Goal: Complete application form: Complete application form

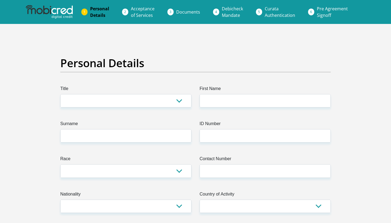
click at [179, 102] on select "Mr Ms Mrs Dr [PERSON_NAME]" at bounding box center [125, 100] width 131 height 13
select select "Ms"
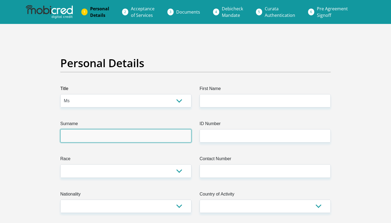
click at [164, 132] on input "Surname" at bounding box center [125, 135] width 131 height 13
click at [185, 136] on input "Surname" at bounding box center [125, 135] width 131 height 13
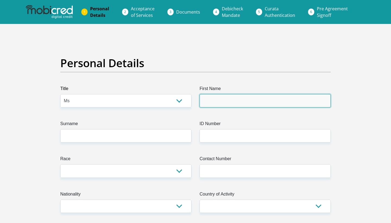
type input "Mihlali"
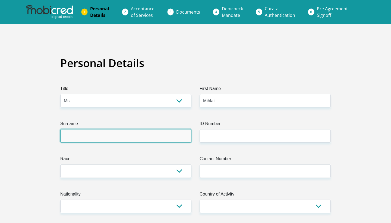
type input "Nodada"
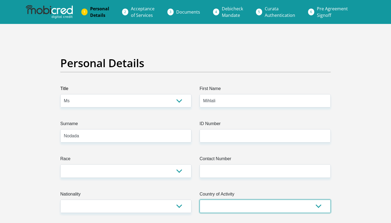
select select "ZAF"
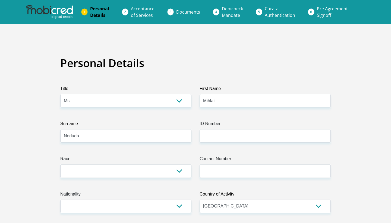
type input "Unit 2, Cottonfields"
type input "20 Shongweni Road"
type input "Durban"
type input "3160"
select select "[GEOGRAPHIC_DATA][DATE]"
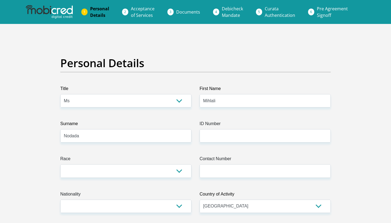
type input "MihlaliNodada"
type input "Mihlali Nodada"
type input "Nodada"
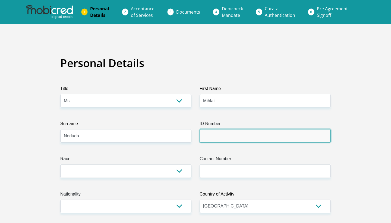
click at [213, 131] on input "ID Number" at bounding box center [265, 135] width 131 height 13
type input "0012200528086"
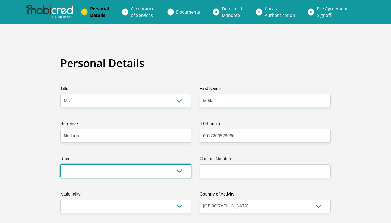
select select "1"
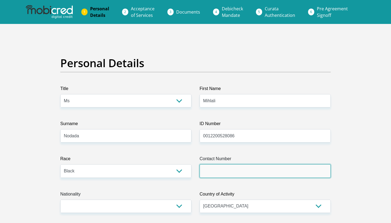
click at [212, 175] on input "Contact Number" at bounding box center [265, 170] width 131 height 13
type input "0737339854"
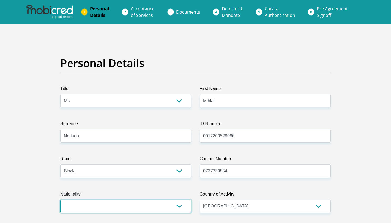
select select "ZAF"
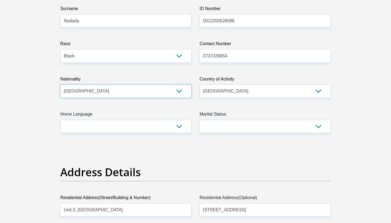
scroll to position [116, 0]
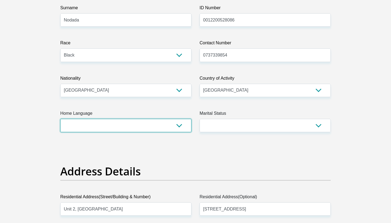
select select "eng"
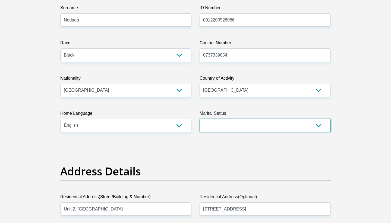
select select "2"
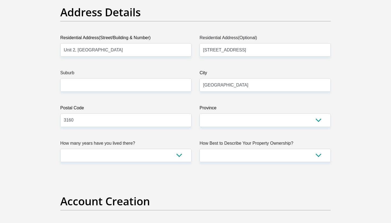
scroll to position [278, 0]
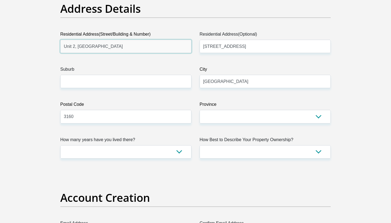
click at [185, 47] on input "Unit 2, Cottonfields" at bounding box center [125, 46] width 131 height 13
type input "21"
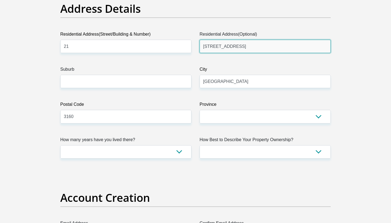
type input "Stirling Avenue"
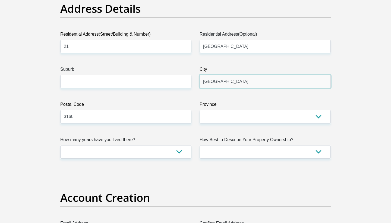
click at [323, 82] on input "Durban" at bounding box center [265, 81] width 131 height 13
type input "Johannesburg"
click at [183, 117] on input "3160" at bounding box center [125, 116] width 131 height 13
type input "2196"
select select "Gauteng"
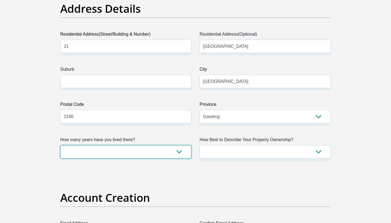
select select "2"
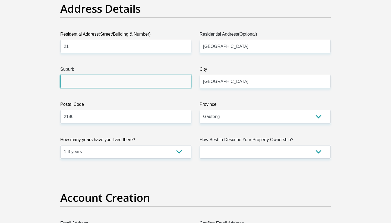
click at [154, 83] on input "Suburb" at bounding box center [125, 81] width 131 height 13
type input "Hurlingham, Sandton"
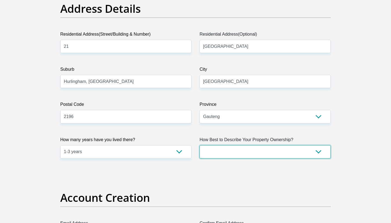
select select "parents"
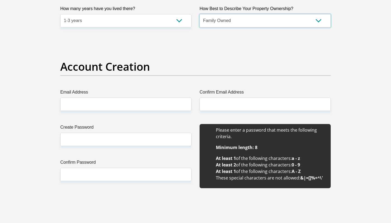
scroll to position [415, 0]
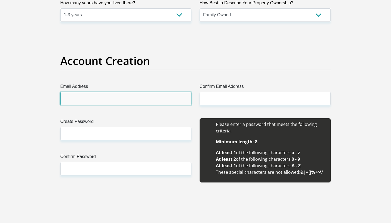
type input "mihlalinodada@icloud.com"
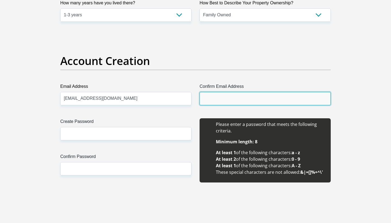
type input "mihlalinodada@icloud.com"
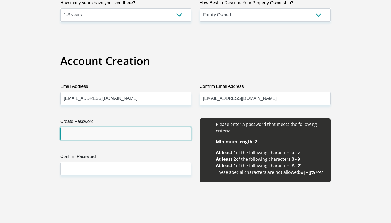
click at [166, 137] on input "Create Password" at bounding box center [125, 133] width 131 height 13
type input "Mihlali17!"
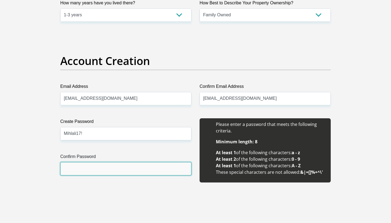
click at [125, 163] on input "Confirm Password" at bounding box center [125, 168] width 131 height 13
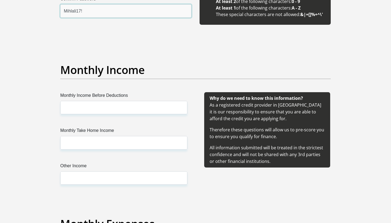
scroll to position [576, 0]
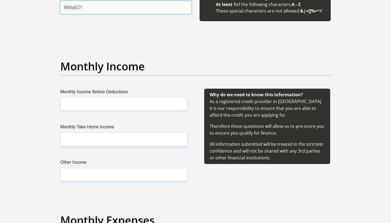
type input "Mihlali17!"
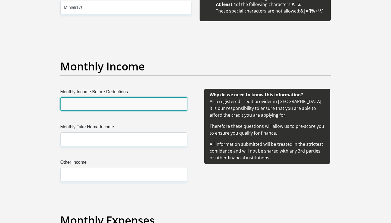
click at [128, 102] on input "Monthly Income Before Deductions" at bounding box center [123, 103] width 127 height 13
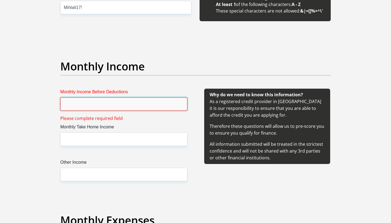
type input "1"
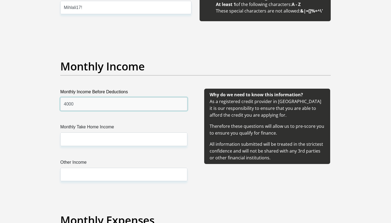
type input "4000"
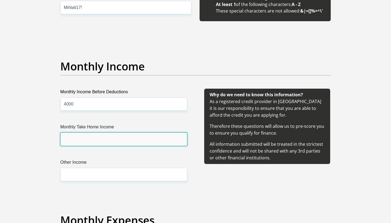
click at [111, 142] on input "Monthly Take Home Income" at bounding box center [123, 138] width 127 height 13
type input "1"
type input "2"
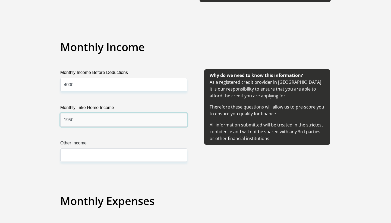
scroll to position [657, 0]
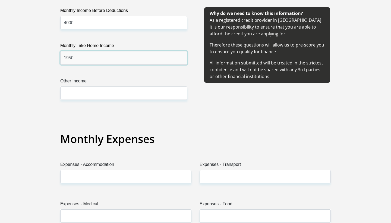
type input "1950"
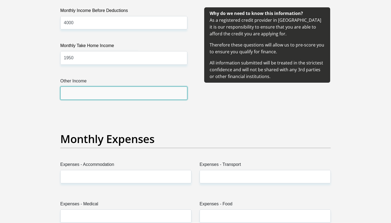
click at [143, 96] on input "Other Income" at bounding box center [123, 92] width 127 height 13
type input "1000"
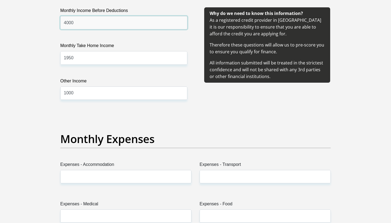
click at [81, 25] on input "4000" at bounding box center [123, 22] width 127 height 13
type input "4"
type input "3000"
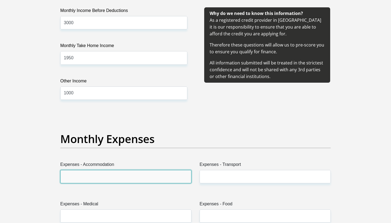
click at [135, 175] on input "Expenses - Accommodation" at bounding box center [125, 176] width 131 height 13
type input "0"
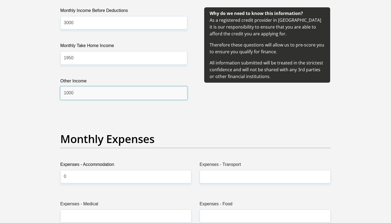
click at [116, 94] on input "1000" at bounding box center [123, 92] width 127 height 13
type input "1"
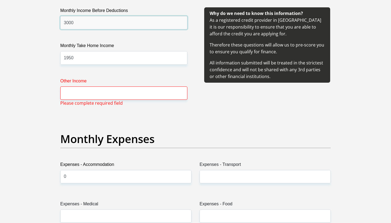
click at [87, 25] on input "3000" at bounding box center [123, 22] width 127 height 13
type input "3"
type input "4000"
click at [95, 93] on input "Other Income" at bounding box center [123, 92] width 127 height 13
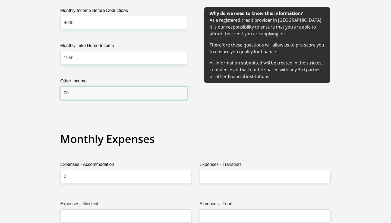
type input "00"
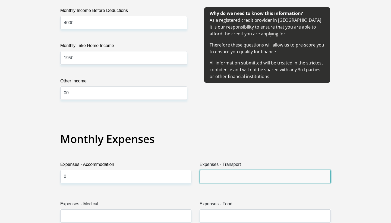
click at [213, 178] on input "Expenses - Transport" at bounding box center [265, 176] width 131 height 13
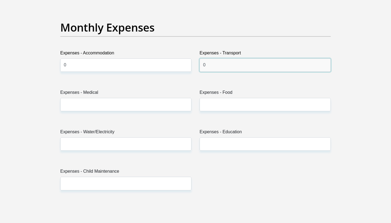
scroll to position [769, 0]
type input "0"
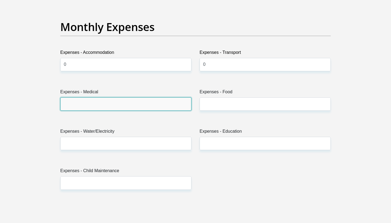
click at [147, 107] on input "Expenses - Medical" at bounding box center [125, 103] width 131 height 13
type input "0"
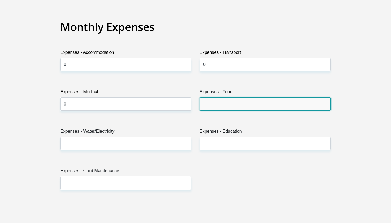
click at [221, 103] on input "Expenses - Food" at bounding box center [265, 103] width 131 height 13
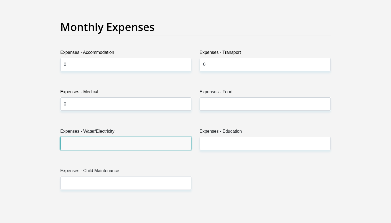
click at [147, 149] on input "Expenses - Water/Electricity" at bounding box center [125, 143] width 131 height 13
type input "0"
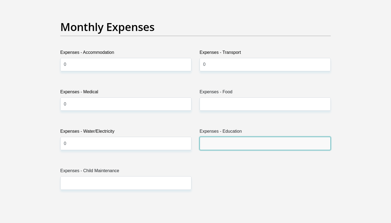
click at [225, 145] on input "Expenses - Education" at bounding box center [265, 143] width 131 height 13
type input "0"
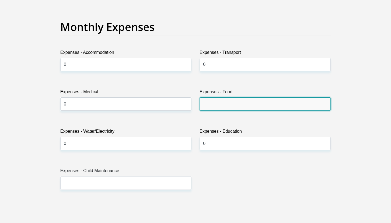
click at [227, 107] on input "Expenses - Food" at bounding box center [265, 103] width 131 height 13
type input "1500"
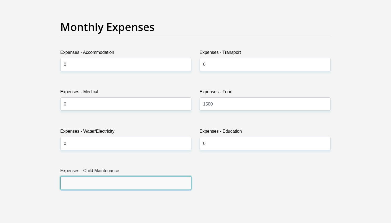
click at [145, 181] on input "Expenses - Child Maintenance" at bounding box center [125, 182] width 131 height 13
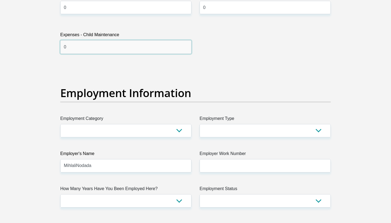
scroll to position [905, 0]
type input "0"
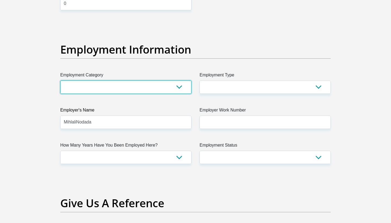
scroll to position [952, 0]
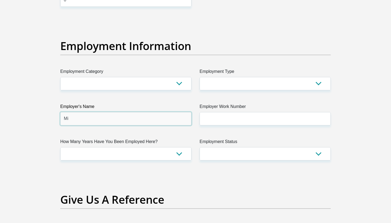
type input "M"
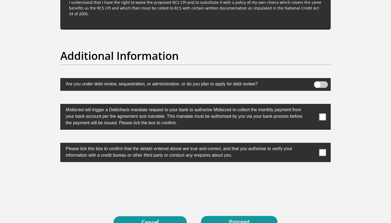
scroll to position [1663, 0]
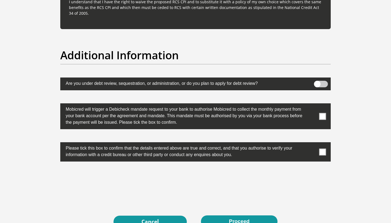
click at [322, 84] on span at bounding box center [321, 84] width 14 height 7
click at [317, 82] on input "checkbox" at bounding box center [317, 82] width 0 height 0
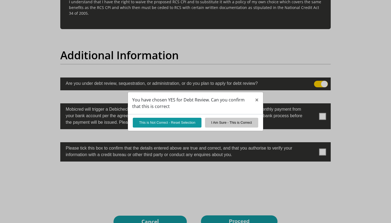
click at [177, 122] on button "This is Not Correct - Reset Selection" at bounding box center [167, 123] width 69 height 10
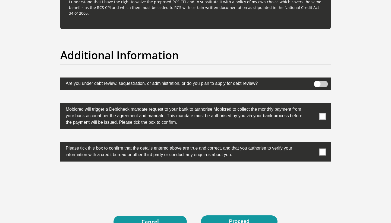
click at [321, 118] on span at bounding box center [322, 116] width 7 height 7
click at [312, 105] on input "checkbox" at bounding box center [312, 105] width 0 height 0
click at [324, 151] on span at bounding box center [322, 151] width 7 height 7
click at [312, 143] on input "checkbox" at bounding box center [312, 143] width 0 height 0
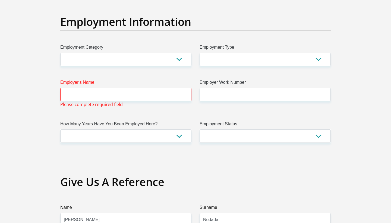
scroll to position [976, 0]
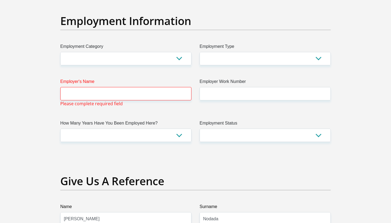
click at [233, 139] on div at bounding box center [195, 111] width 391 height 223
select select "10"
click at [135, 95] on input "Employer's Name" at bounding box center [125, 93] width 131 height 13
click at [153, 97] on input "Employer's Name" at bounding box center [125, 93] width 131 height 13
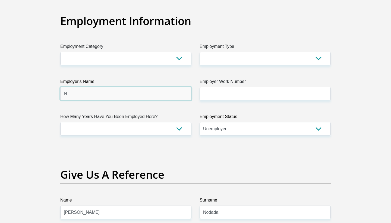
type input "N"
click at [150, 95] on input "N" at bounding box center [125, 93] width 131 height 13
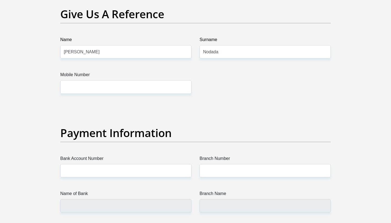
scroll to position [1136, 0]
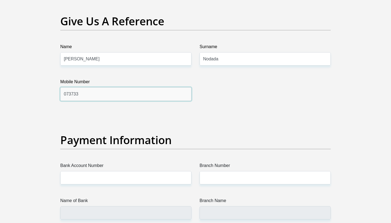
type input "0737339854"
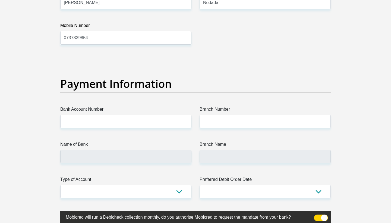
scroll to position [1204, 0]
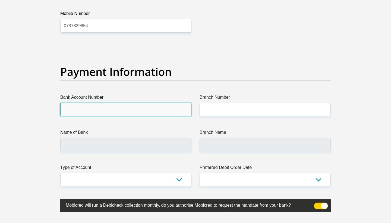
click at [130, 110] on input "Bank Account Number" at bounding box center [125, 109] width 131 height 13
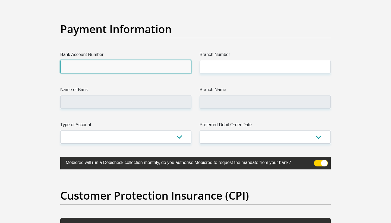
scroll to position [1277, 0]
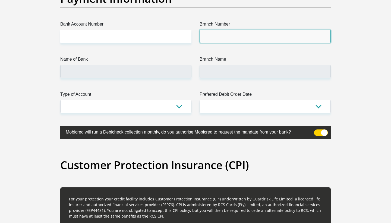
click at [217, 35] on input "Branch Number" at bounding box center [265, 36] width 131 height 13
click at [226, 39] on input "Branch Number" at bounding box center [265, 36] width 131 height 13
type input "338"
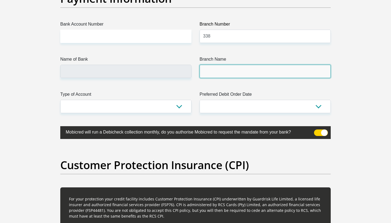
click at [218, 73] on input "Branch Name" at bounding box center [265, 71] width 131 height 13
click at [232, 69] on input "Branch Name" at bounding box center [265, 71] width 131 height 13
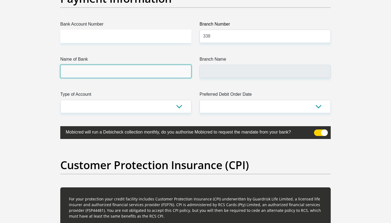
click at [138, 71] on input "Name of Bank" at bounding box center [125, 71] width 131 height 13
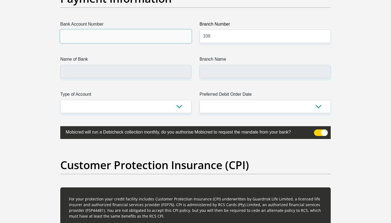
click at [99, 36] on input "Bank Account Number" at bounding box center [125, 36] width 131 height 13
type input "5181031000073929"
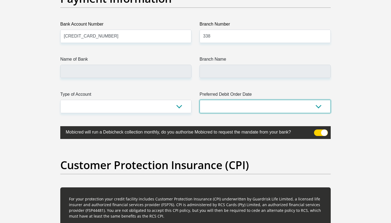
click at [318, 106] on select "1st 2nd 3rd 4th 5th 7th 18th 19th 20th 21st 22nd 23rd 24th 25th 26th 27th 28th …" at bounding box center [265, 106] width 131 height 13
select select "25"
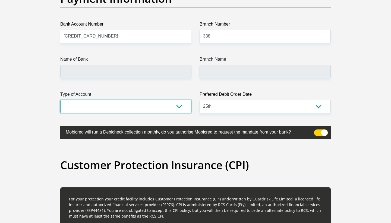
select select "CUR"
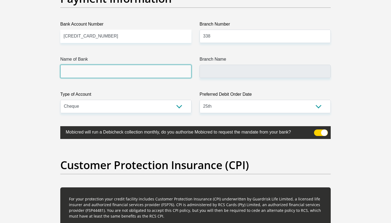
click at [184, 73] on input "Name of Bank" at bounding box center [125, 71] width 131 height 13
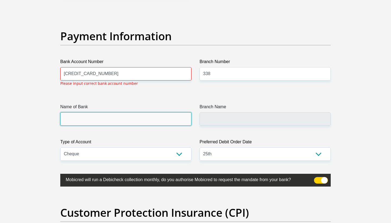
scroll to position [1239, 0]
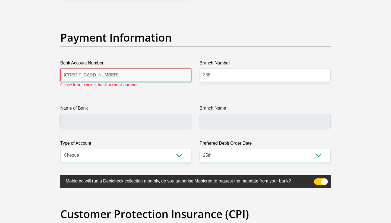
click at [106, 74] on input "5181031000073929" at bounding box center [125, 74] width 131 height 13
type input "5"
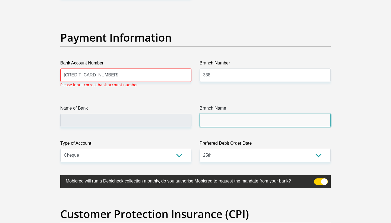
click at [208, 119] on input "Branch Name" at bounding box center [265, 120] width 131 height 13
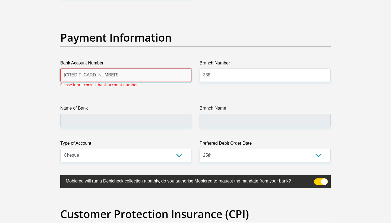
click at [111, 77] on input "5181031000073929" at bounding box center [125, 74] width 131 height 13
click at [73, 75] on input "5181031000073929" at bounding box center [125, 74] width 131 height 13
click at [84, 75] on input "5181 031000073929" at bounding box center [125, 74] width 131 height 13
click at [95, 76] on input "5181 0310 00073929" at bounding box center [125, 74] width 131 height 13
type input "5181 0310 0007 3929"
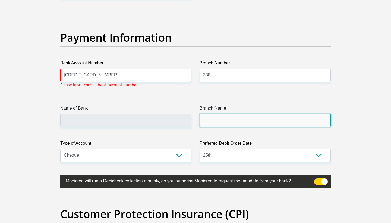
click at [226, 121] on input "Branch Name" at bounding box center [265, 120] width 131 height 13
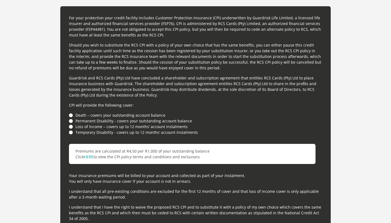
scroll to position [1468, 0]
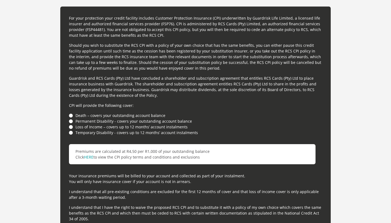
click at [71, 115] on li "Death – covers your outstanding account balance" at bounding box center [195, 115] width 253 height 6
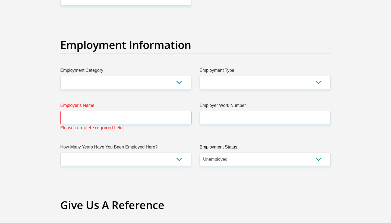
scroll to position [951, 0]
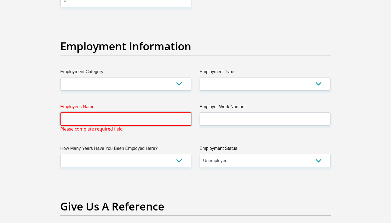
click at [122, 120] on input "Employer's Name" at bounding box center [125, 118] width 131 height 13
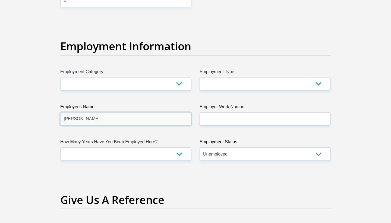
type input "jackie"
click at [106, 177] on div "Title Mr Ms Mrs Dr Other First Name Mihlali Surname Nodada ID Number 0012200528…" at bounding box center [195, 22] width 279 height 1777
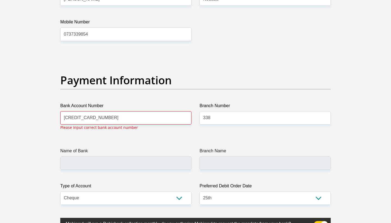
scroll to position [1209, 0]
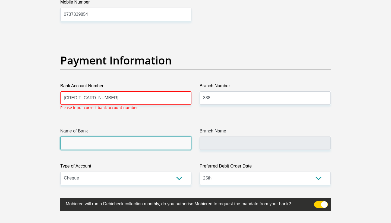
click at [102, 142] on input "Name of Bank" at bounding box center [125, 142] width 131 height 13
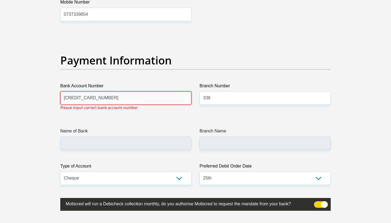
click at [111, 100] on input "5181 0310 0007 3929" at bounding box center [125, 97] width 131 height 13
type input "5181 0310 0007 3928"
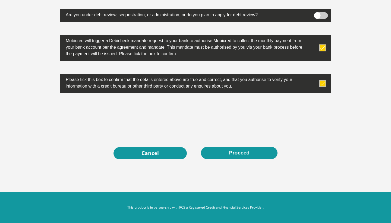
scroll to position [1735, 0]
click at [162, 158] on link "Cancel" at bounding box center [150, 153] width 73 height 12
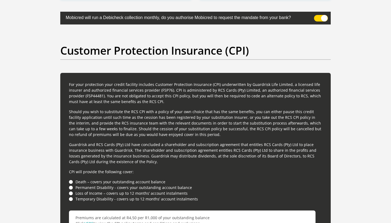
scroll to position [1360, 0]
